Goal: Transaction & Acquisition: Obtain resource

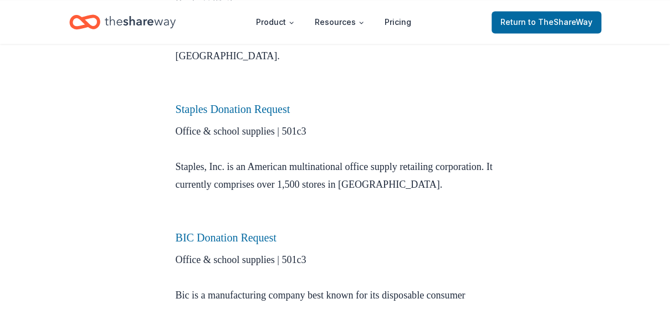
scroll to position [872, 0]
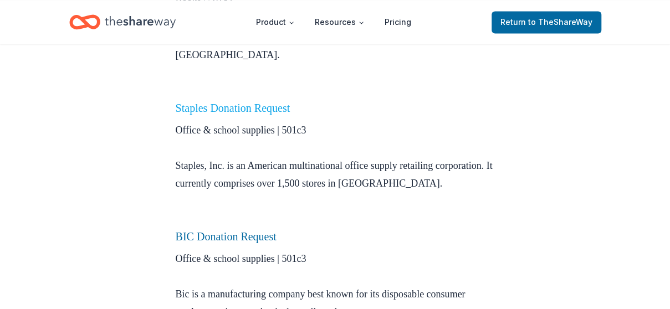
click at [214, 102] on link "Staples Donation Request" at bounding box center [233, 108] width 115 height 12
click at [229, 102] on link "Staples Donation Request" at bounding box center [233, 108] width 115 height 12
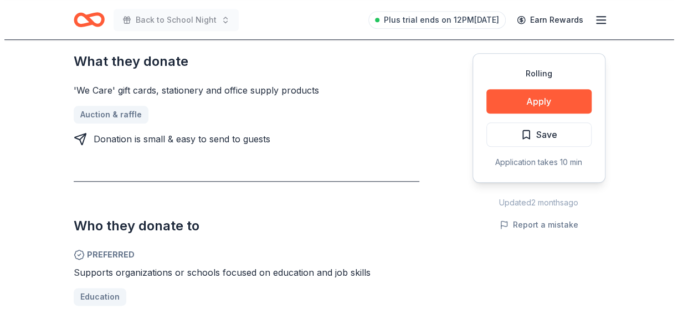
scroll to position [470, 0]
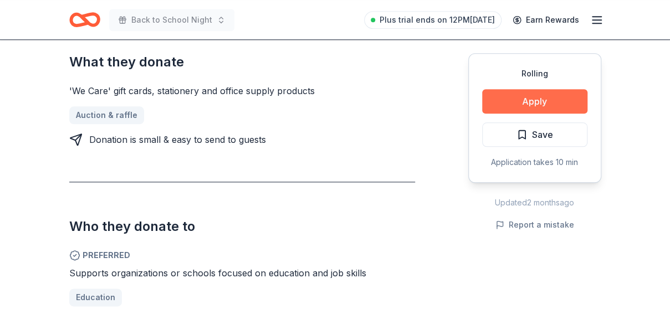
click at [556, 99] on button "Apply" at bounding box center [534, 101] width 105 height 24
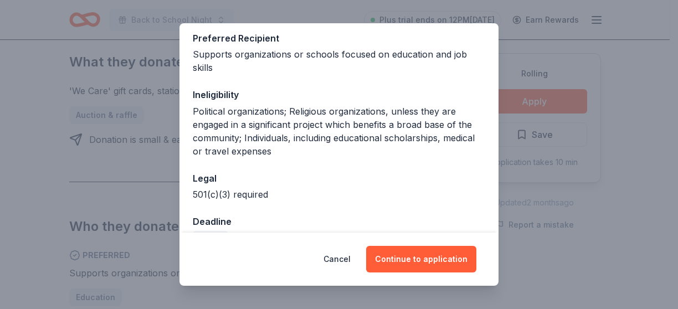
scroll to position [0, 0]
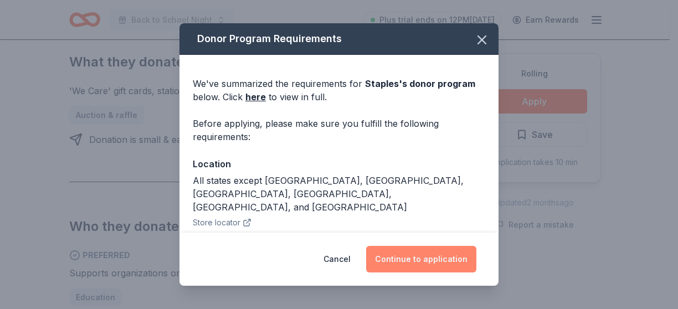
click at [413, 258] on button "Continue to application" at bounding box center [421, 259] width 110 height 27
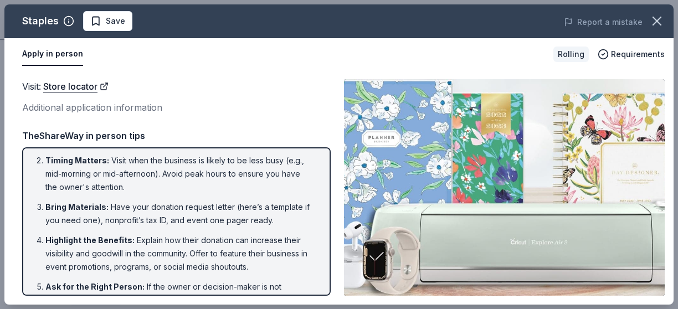
scroll to position [42, 0]
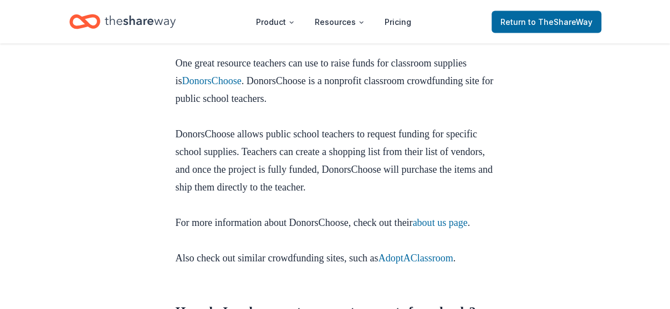
scroll to position [3083, 0]
click at [412, 217] on link "about us page" at bounding box center [439, 222] width 55 height 11
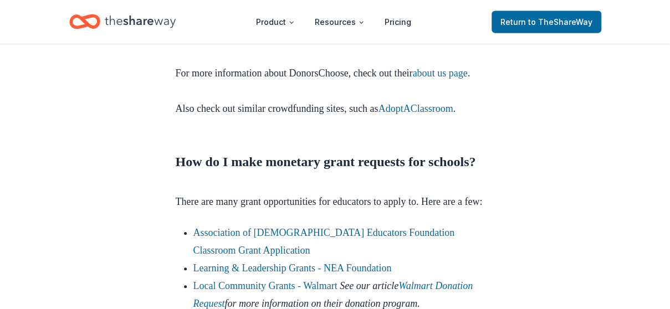
scroll to position [3234, 0]
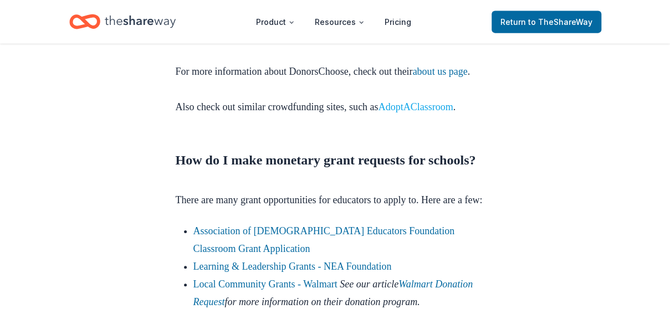
click at [431, 101] on link "AdoptAClassroom" at bounding box center [415, 106] width 75 height 11
